Goal: Use online tool/utility: Use online tool/utility

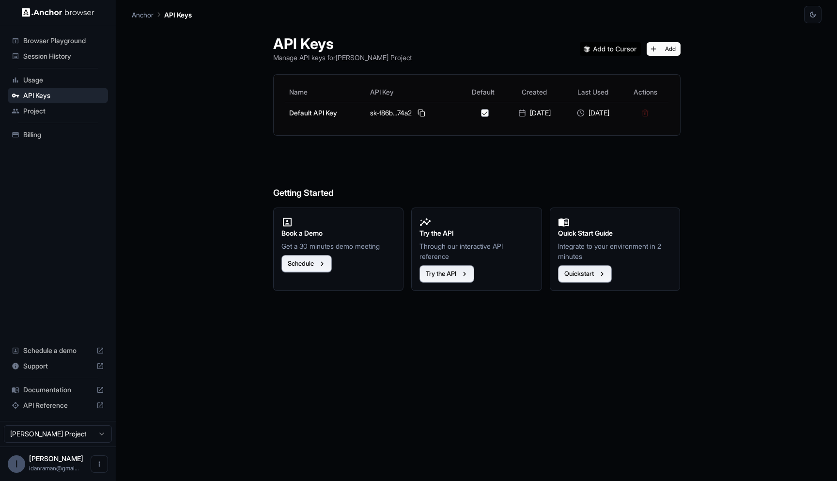
click at [82, 44] on span "Browser Playground" at bounding box center [63, 41] width 81 height 10
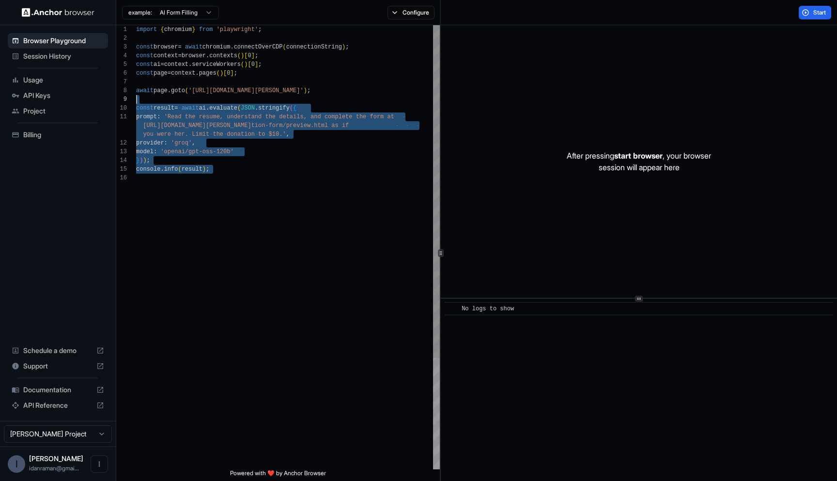
scroll to position [70, 0]
drag, startPoint x: 255, startPoint y: 192, endPoint x: 124, endPoint y: 99, distance: 160.5
click at [136, 99] on div "import { chromium } from 'playwright' ; const browser = await chromium . connec…" at bounding box center [288, 321] width 304 height 592
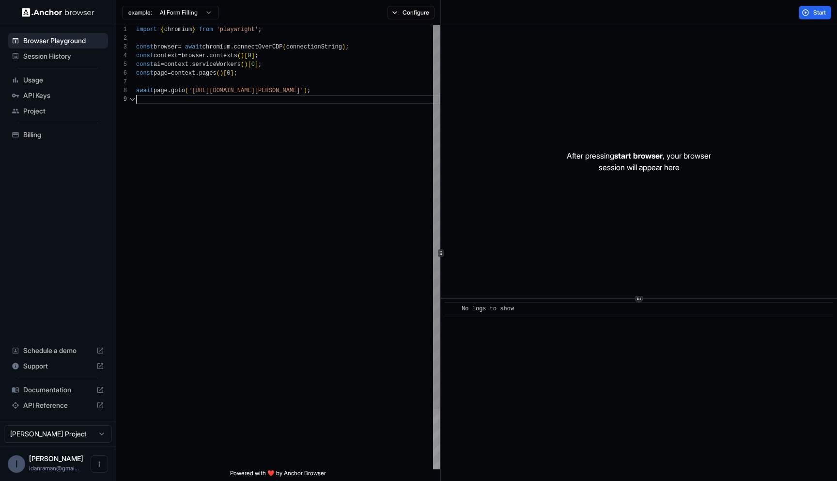
scroll to position [61, 0]
click at [195, 92] on div "import { chromium } from 'playwright' ; const browser = await chromium . connec…" at bounding box center [288, 282] width 304 height 514
type textarea "**********"
click at [809, 12] on button "Start" at bounding box center [815, 13] width 32 height 14
